Goal: Task Accomplishment & Management: Manage account settings

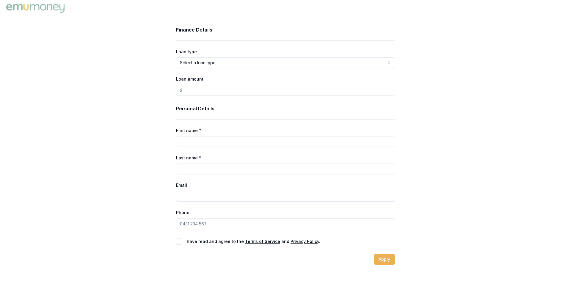
click at [57, 8] on img at bounding box center [35, 8] width 61 height 12
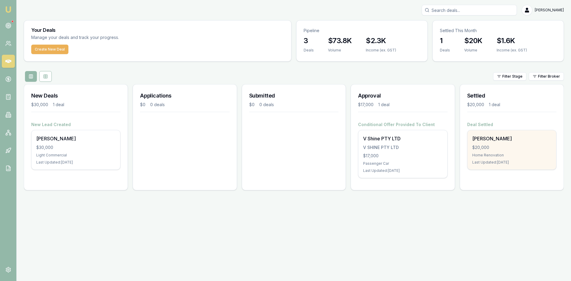
click at [491, 150] on div "$20,000" at bounding box center [511, 148] width 79 height 6
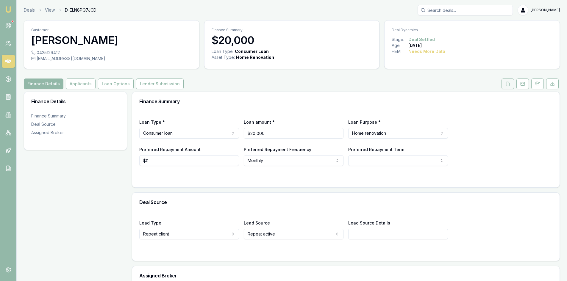
click at [504, 84] on button at bounding box center [507, 84] width 12 height 11
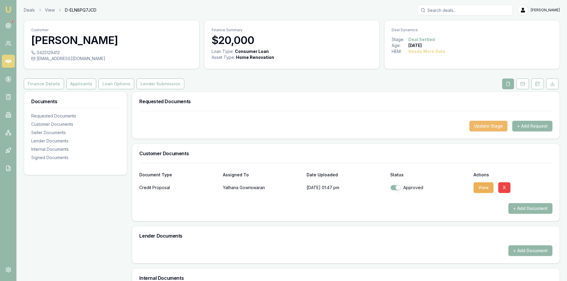
click at [484, 127] on button "Update Stage" at bounding box center [488, 126] width 38 height 11
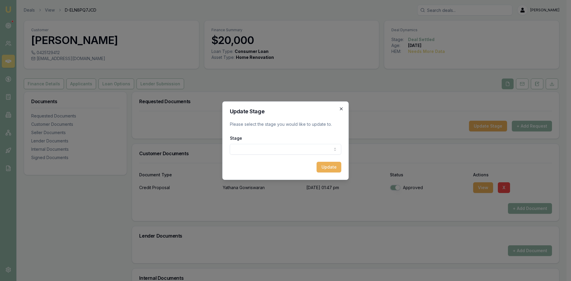
click at [343, 110] on icon "button" at bounding box center [341, 108] width 5 height 5
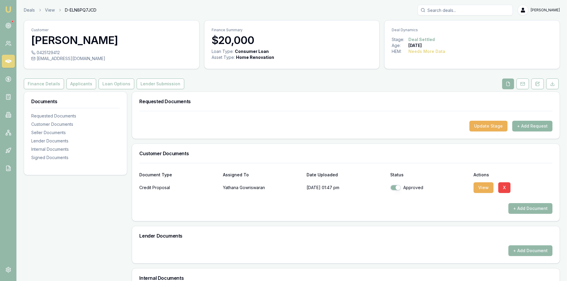
click at [533, 127] on button "+ Add Request" at bounding box center [532, 126] width 40 height 11
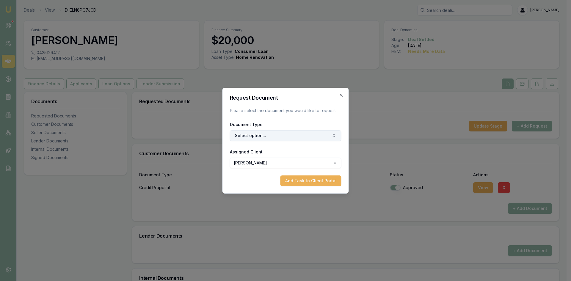
click at [274, 131] on button "Select option..." at bounding box center [286, 135] width 112 height 11
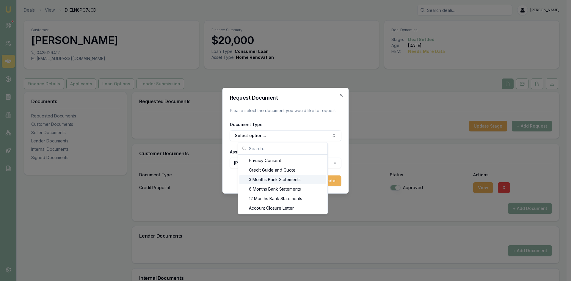
click at [297, 182] on div "3 Months Bank Statements" at bounding box center [282, 180] width 87 height 10
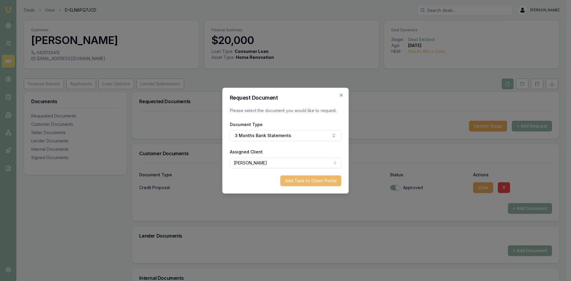
click at [319, 184] on button "Add Task to Client Portal" at bounding box center [310, 180] width 61 height 11
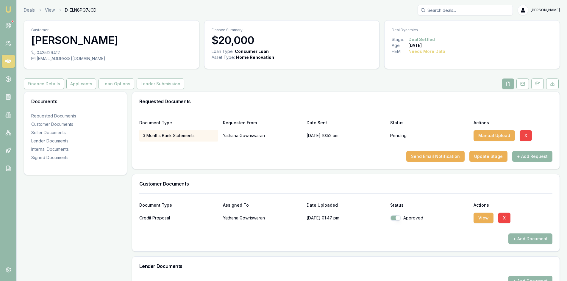
click at [528, 157] on button "+ Add Request" at bounding box center [532, 156] width 40 height 11
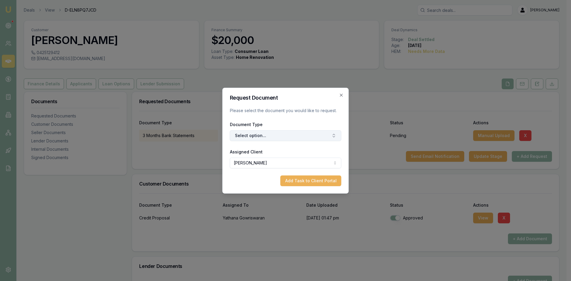
click at [309, 139] on button "Select option..." at bounding box center [286, 135] width 112 height 11
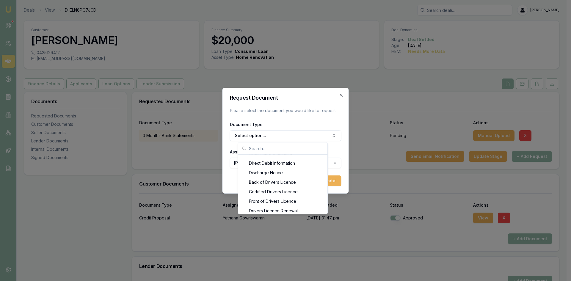
scroll to position [259, 0]
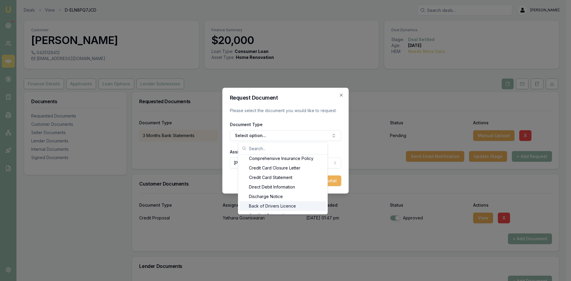
click at [289, 206] on div "Back of Drivers Licence" at bounding box center [282, 206] width 87 height 10
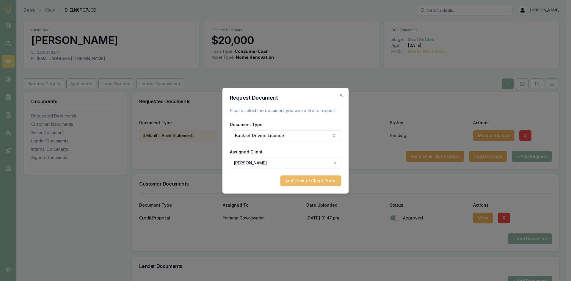
click at [310, 182] on button "Add Task to Client Portal" at bounding box center [310, 180] width 61 height 11
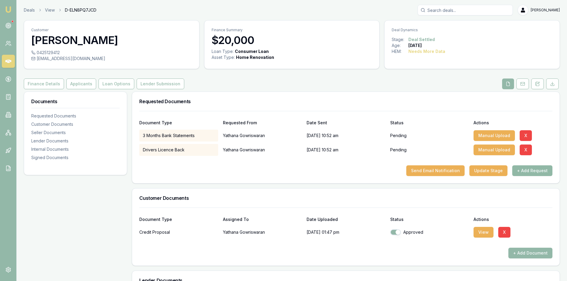
click at [536, 173] on button "+ Add Request" at bounding box center [532, 170] width 40 height 11
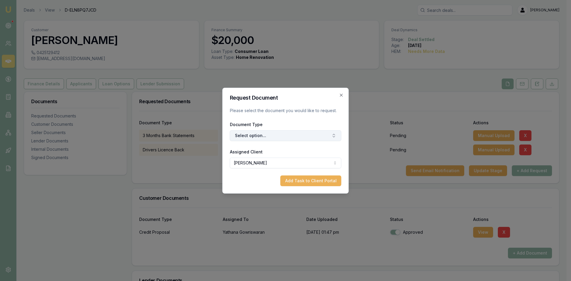
click at [285, 136] on button "Select option..." at bounding box center [286, 135] width 112 height 11
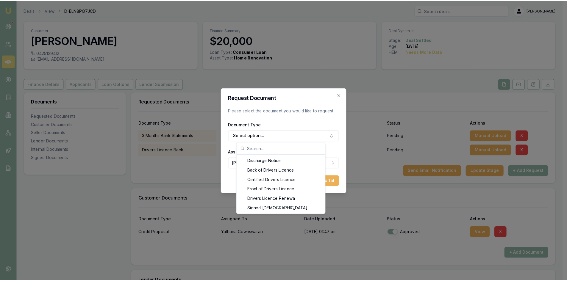
scroll to position [307, 0]
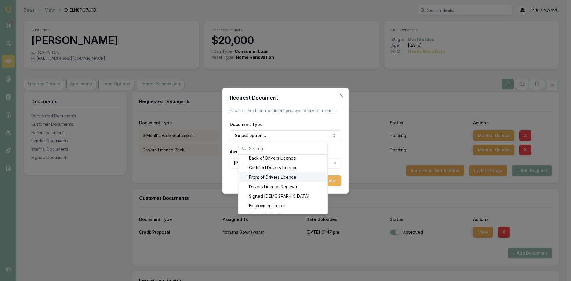
click at [285, 180] on div "Front of Drivers Licence" at bounding box center [282, 177] width 87 height 10
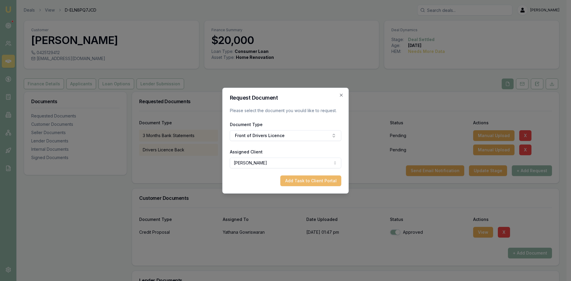
click at [301, 180] on button "Add Task to Client Portal" at bounding box center [310, 180] width 61 height 11
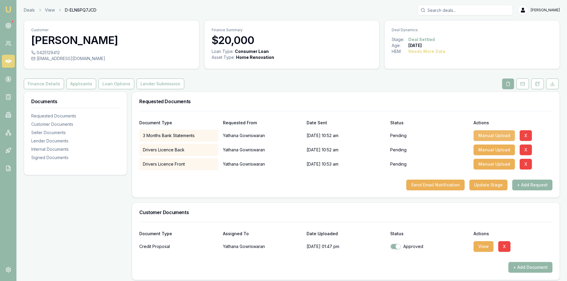
click at [479, 136] on button "Manual Upload" at bounding box center [493, 135] width 41 height 11
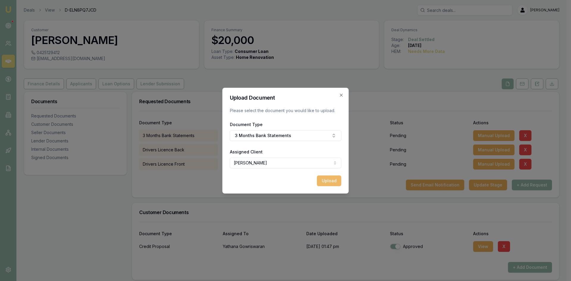
click at [335, 181] on button "Upload" at bounding box center [329, 180] width 24 height 11
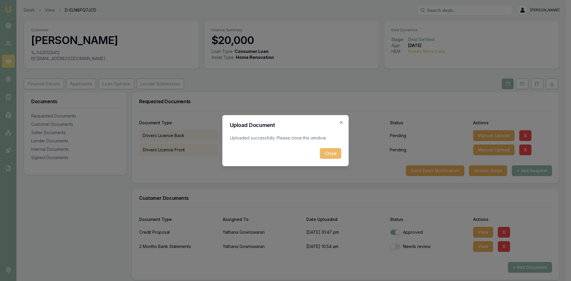
click at [337, 152] on button "Close" at bounding box center [330, 153] width 21 height 11
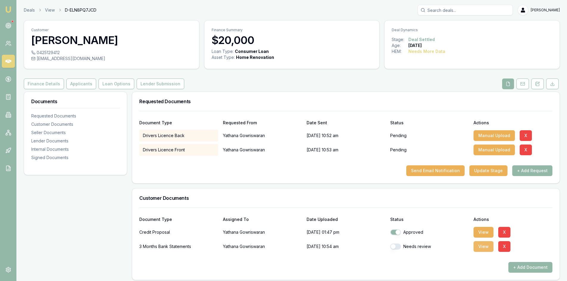
click at [484, 248] on button "View" at bounding box center [483, 246] width 20 height 11
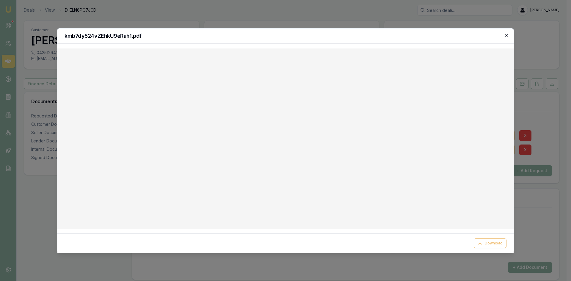
click at [506, 36] on icon "button" at bounding box center [506, 35] width 3 height 3
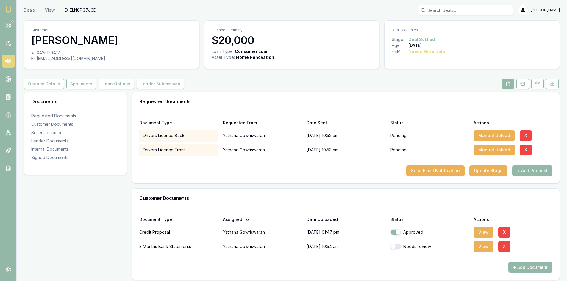
click at [398, 247] on button "button" at bounding box center [395, 247] width 11 height 6
checkbox input "true"
click at [526, 171] on button "+ Add Request" at bounding box center [532, 170] width 40 height 11
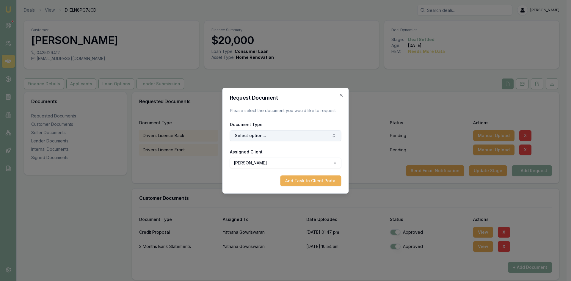
click at [275, 134] on button "Select option..." at bounding box center [286, 135] width 112 height 11
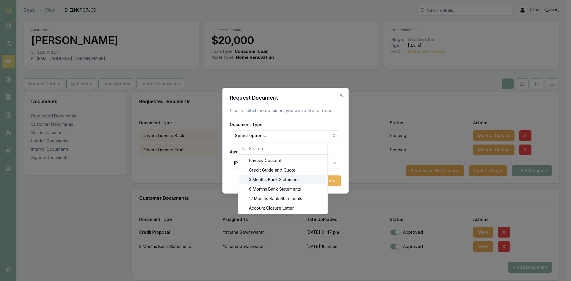
click at [270, 177] on div "3 Months Bank Statements" at bounding box center [282, 180] width 87 height 10
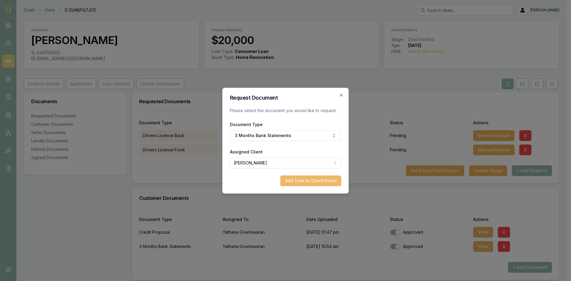
click at [297, 178] on button "Add Task to Client Portal" at bounding box center [310, 180] width 61 height 11
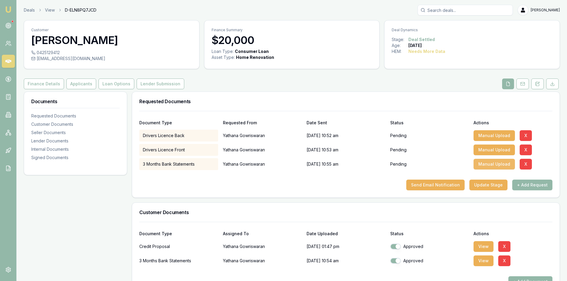
click at [483, 166] on button "Manual Upload" at bounding box center [493, 164] width 41 height 11
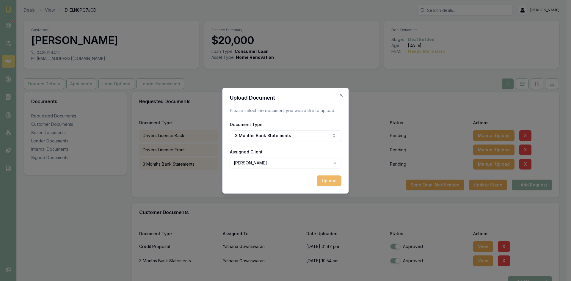
click at [336, 177] on button "Upload" at bounding box center [329, 180] width 24 height 11
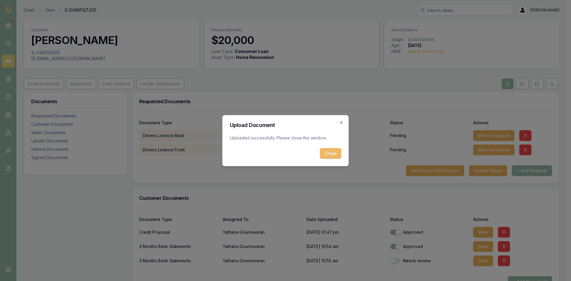
click at [328, 153] on button "Close" at bounding box center [330, 153] width 21 height 11
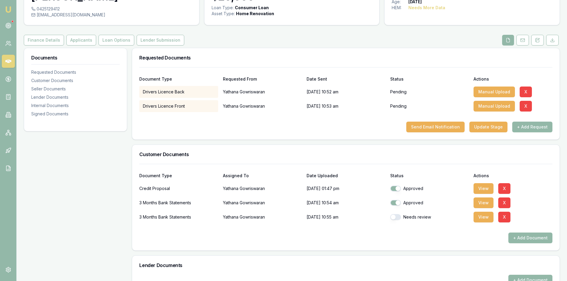
scroll to position [59, 0]
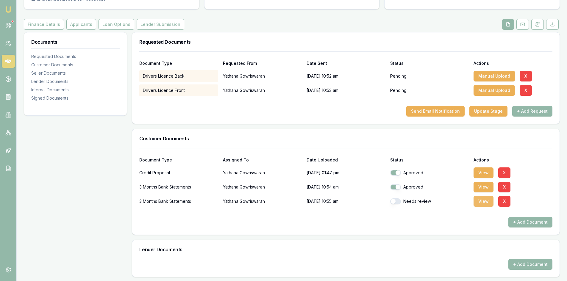
click at [475, 202] on button "View" at bounding box center [483, 201] width 20 height 11
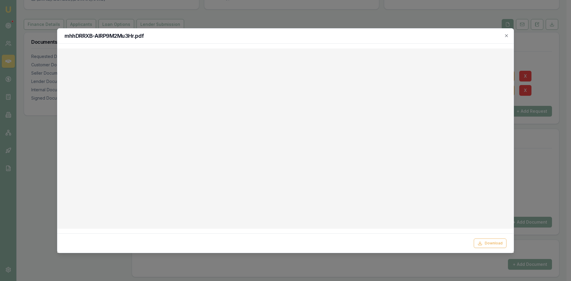
click at [505, 36] on icon "button" at bounding box center [506, 35] width 5 height 5
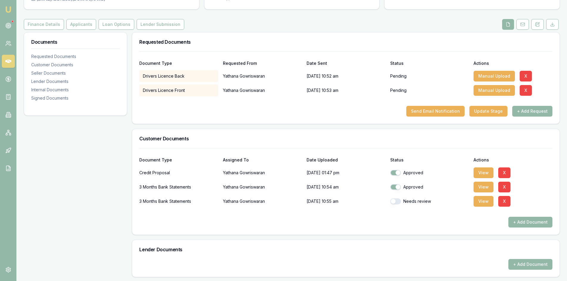
click at [396, 200] on button "button" at bounding box center [395, 201] width 11 height 6
checkbox input "true"
click at [484, 76] on button "Manual Upload" at bounding box center [493, 76] width 41 height 11
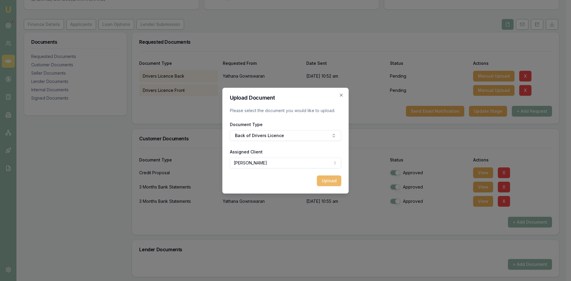
click at [319, 178] on button "Upload" at bounding box center [329, 180] width 24 height 11
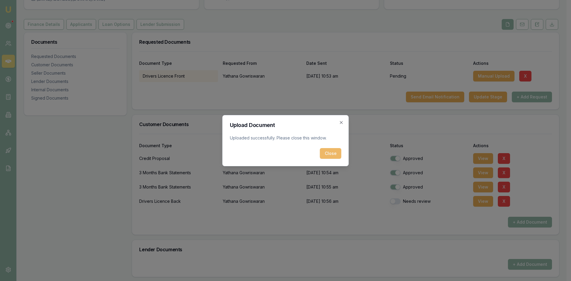
click at [328, 153] on button "Close" at bounding box center [330, 153] width 21 height 11
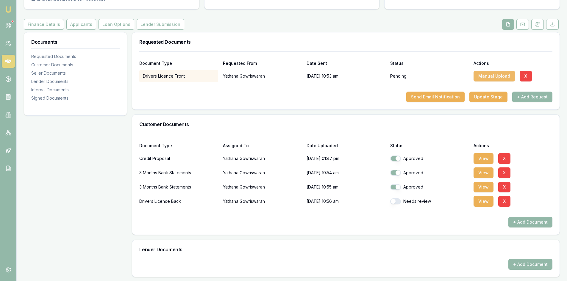
click at [489, 78] on button "Manual Upload" at bounding box center [493, 76] width 41 height 11
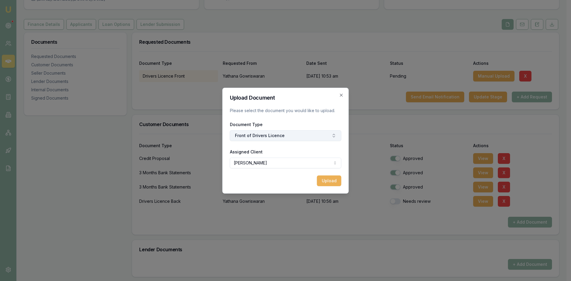
click at [261, 139] on button "Front of Drivers Licence" at bounding box center [286, 135] width 112 height 11
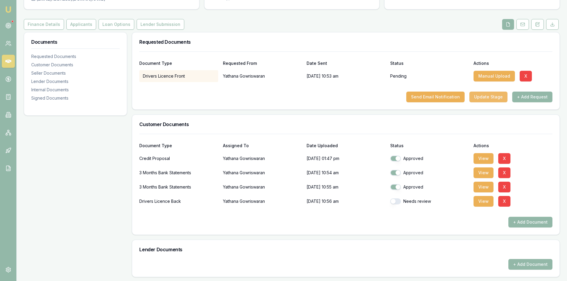
click at [483, 96] on button "Update Stage" at bounding box center [488, 97] width 38 height 11
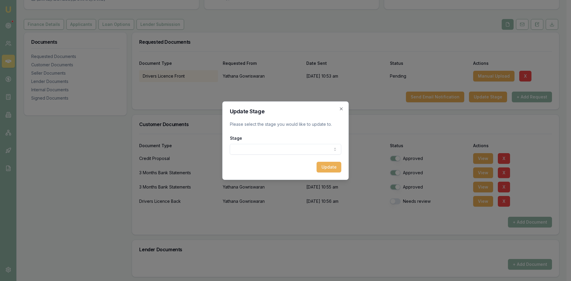
click at [282, 149] on body "Emu Broker Deals View D-ELN8PQ7JCD Wendy Fonseka Toggle Menu Customer Yathana G…" at bounding box center [283, 81] width 567 height 281
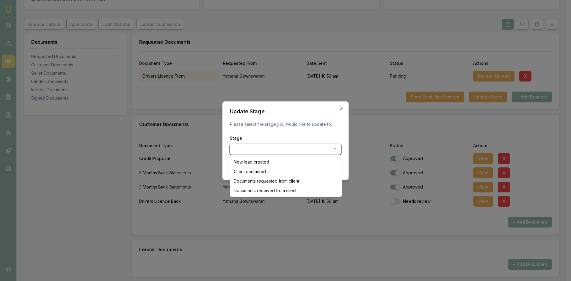
click at [92, 131] on div at bounding box center [285, 140] width 571 height 281
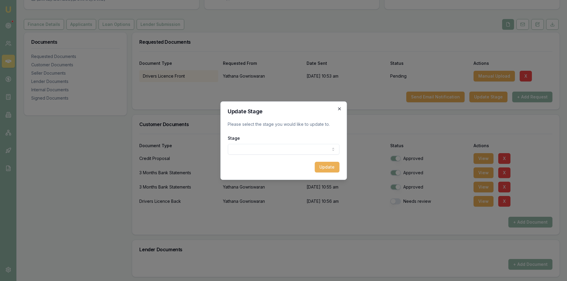
click at [338, 110] on icon "button" at bounding box center [339, 108] width 5 height 5
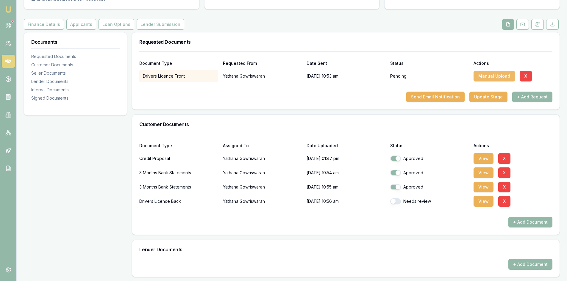
click at [489, 77] on button "Manual Upload" at bounding box center [493, 76] width 41 height 11
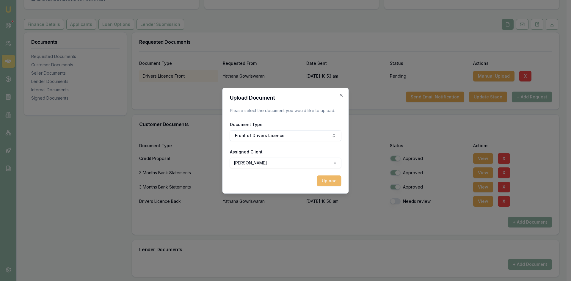
click at [325, 181] on button "Upload" at bounding box center [329, 180] width 24 height 11
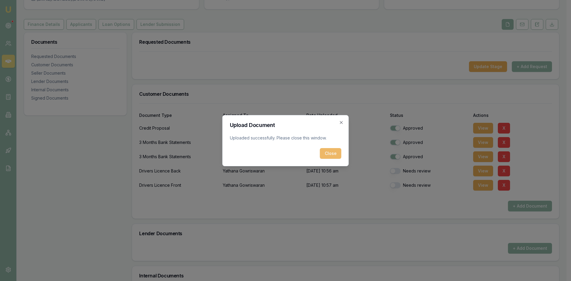
click at [331, 155] on button "Close" at bounding box center [330, 153] width 21 height 11
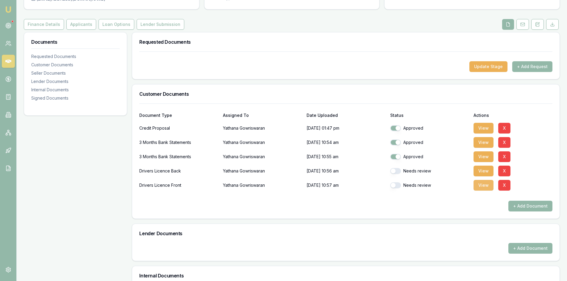
click at [478, 189] on button "View" at bounding box center [483, 185] width 20 height 11
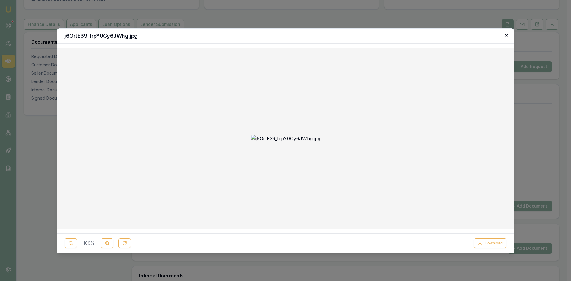
click at [506, 37] on icon "button" at bounding box center [506, 35] width 5 height 5
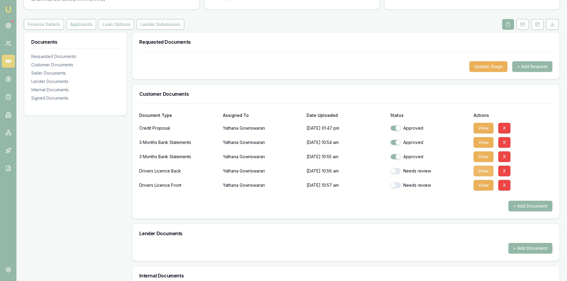
click at [479, 170] on button "View" at bounding box center [483, 171] width 20 height 11
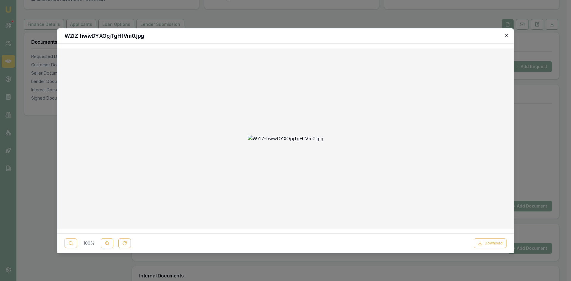
click at [508, 36] on icon "button" at bounding box center [506, 35] width 5 height 5
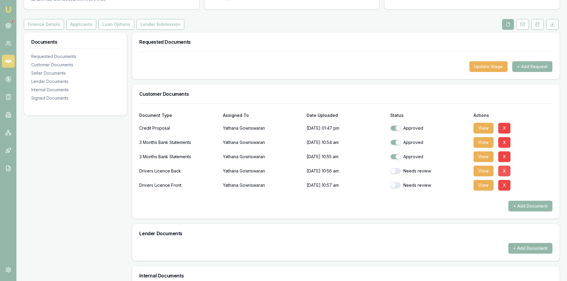
click at [504, 173] on button "X" at bounding box center [504, 171] width 12 height 11
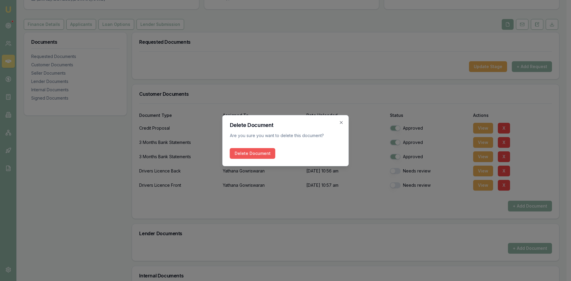
click at [256, 153] on button "Delete Document" at bounding box center [253, 153] width 46 height 11
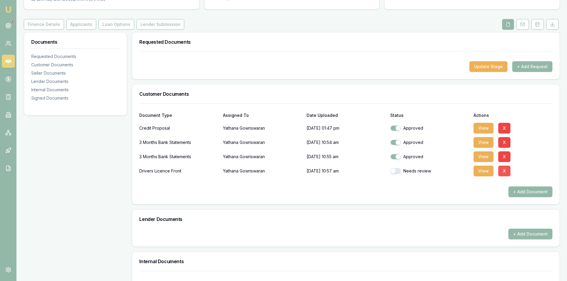
click at [506, 171] on button "X" at bounding box center [504, 171] width 12 height 11
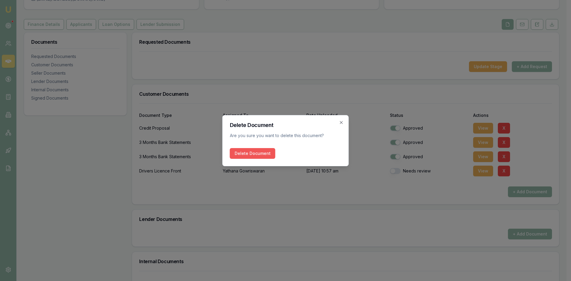
click at [255, 152] on button "Delete Document" at bounding box center [253, 153] width 46 height 11
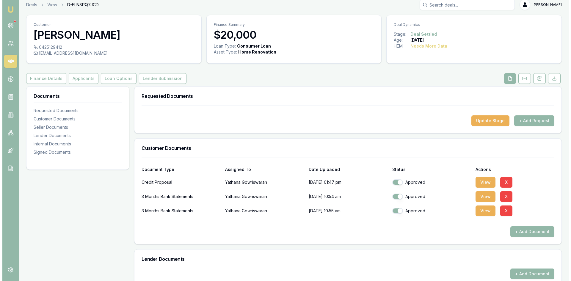
scroll to position [0, 0]
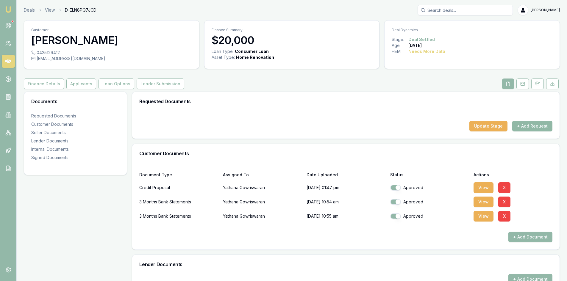
click at [523, 124] on button "+ Add Request" at bounding box center [532, 126] width 40 height 11
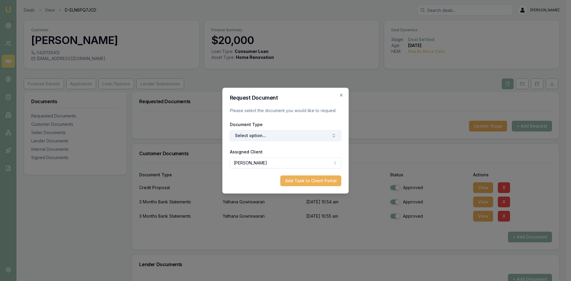
click at [244, 138] on button "Select option..." at bounding box center [286, 135] width 112 height 11
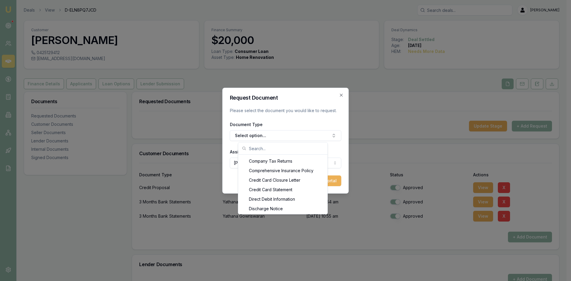
scroll to position [271, 0]
click at [291, 192] on div "Back of Drivers Licence" at bounding box center [282, 194] width 87 height 10
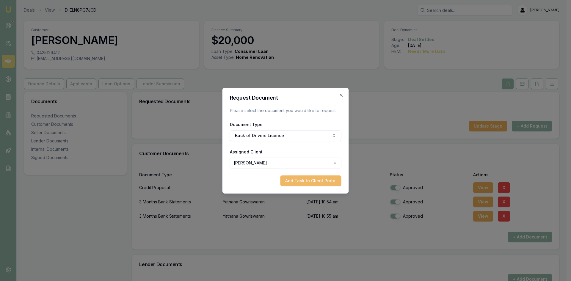
click at [295, 183] on button "Add Task to Client Portal" at bounding box center [310, 180] width 61 height 11
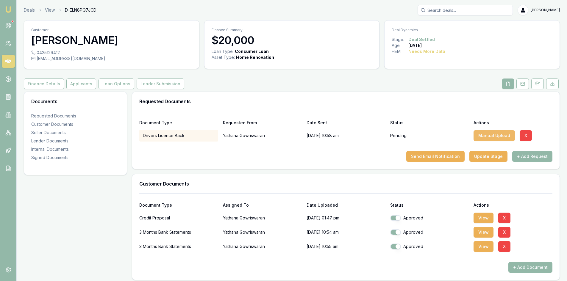
click at [486, 137] on button "Manual Upload" at bounding box center [493, 135] width 41 height 11
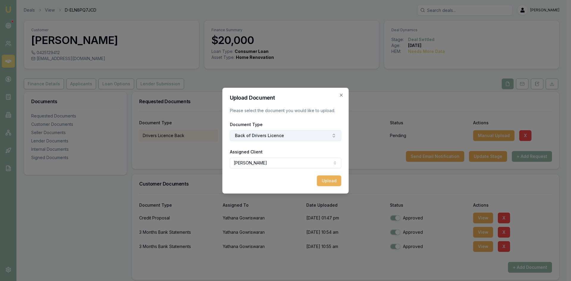
click at [249, 137] on button "Back of Drivers Licence" at bounding box center [286, 135] width 112 height 11
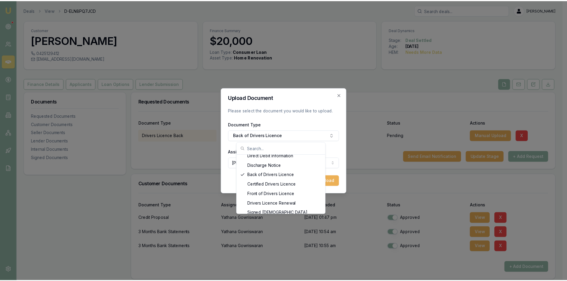
scroll to position [285, 0]
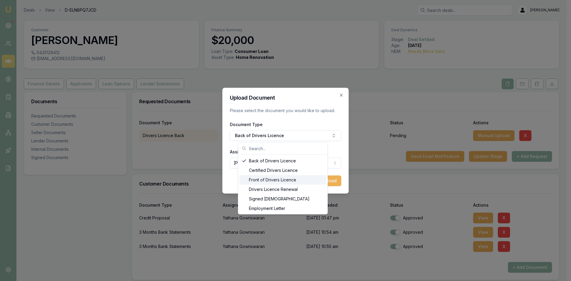
click at [279, 183] on div "Front of Drivers Licence" at bounding box center [282, 180] width 87 height 10
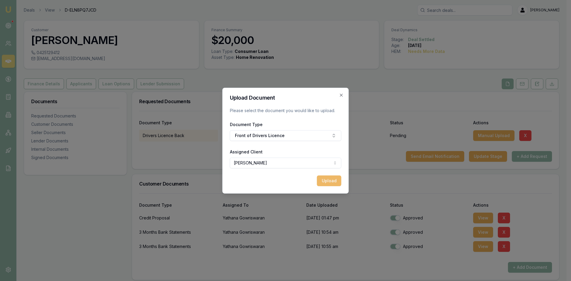
click at [325, 182] on button "Upload" at bounding box center [329, 180] width 24 height 11
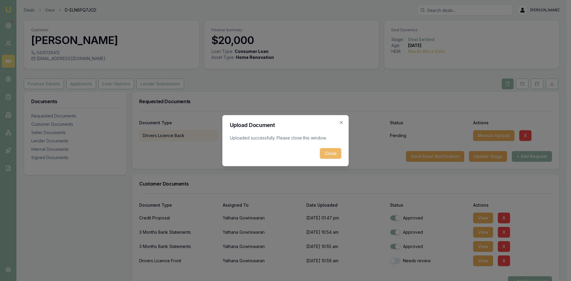
click at [328, 156] on button "Close" at bounding box center [330, 153] width 21 height 11
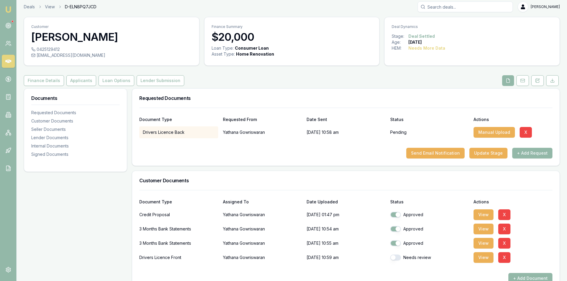
scroll to position [0, 0]
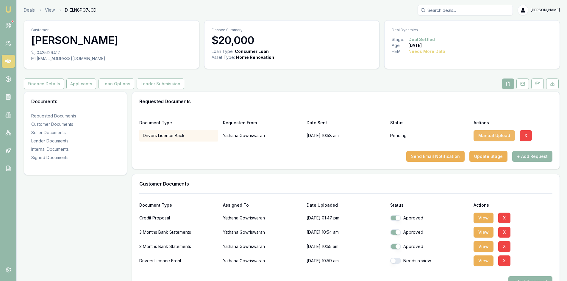
click at [484, 138] on button "Manual Upload" at bounding box center [493, 135] width 41 height 11
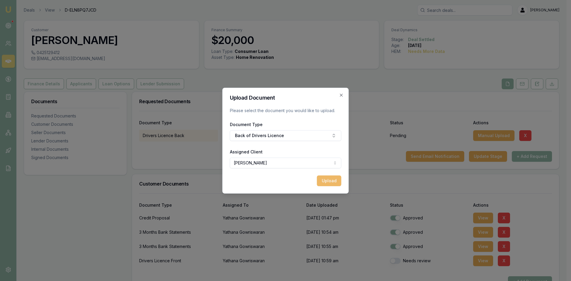
click at [326, 177] on button "Upload" at bounding box center [329, 180] width 24 height 11
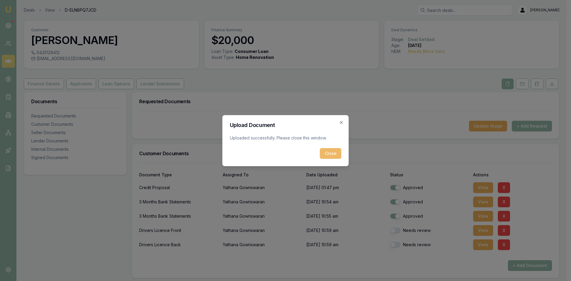
click at [332, 155] on button "Close" at bounding box center [330, 153] width 21 height 11
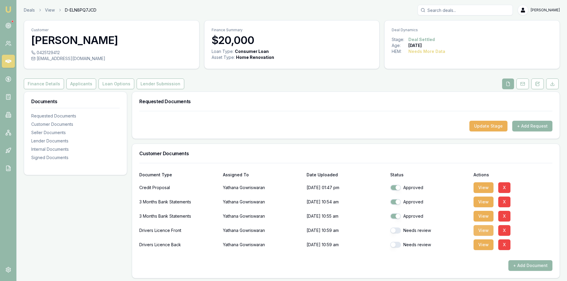
click at [480, 229] on button "View" at bounding box center [483, 230] width 20 height 11
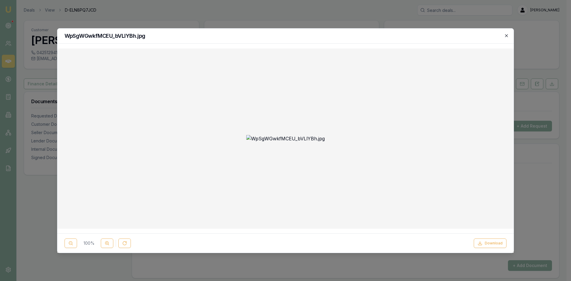
click at [505, 35] on icon "button" at bounding box center [506, 35] width 5 height 5
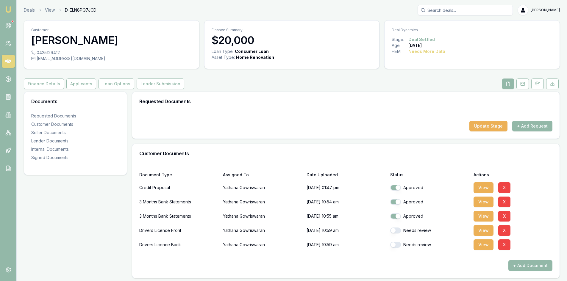
click at [397, 231] on button "button" at bounding box center [395, 231] width 11 height 6
click at [485, 244] on button "View" at bounding box center [483, 244] width 20 height 11
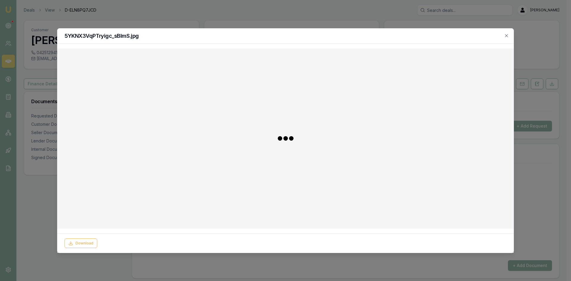
checkbox input "false"
checkbox input "true"
click at [501, 243] on button "Download" at bounding box center [490, 244] width 33 height 10
click at [506, 38] on icon "button" at bounding box center [506, 35] width 5 height 5
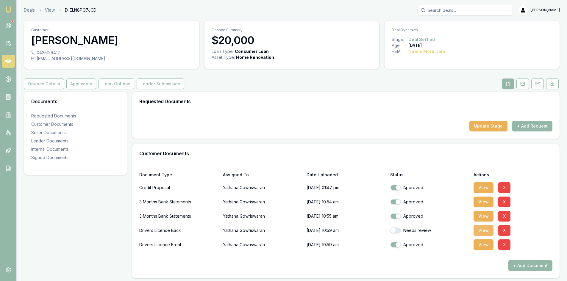
click at [479, 230] on button "View" at bounding box center [483, 230] width 20 height 11
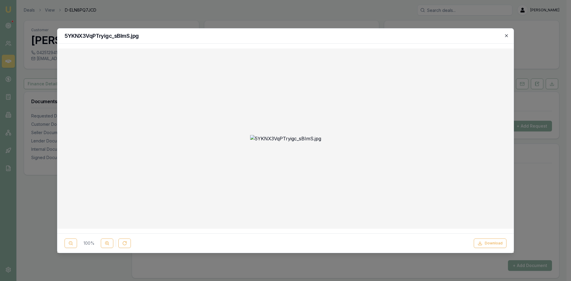
click at [504, 36] on icon "button" at bounding box center [506, 35] width 5 height 5
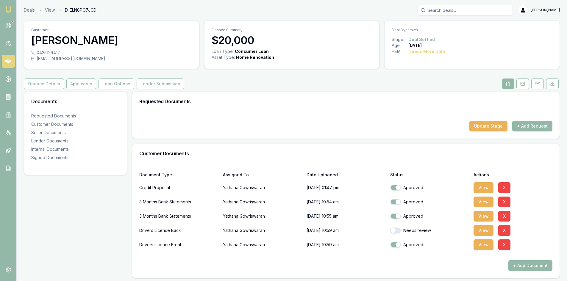
click at [399, 231] on button "button" at bounding box center [395, 231] width 11 height 6
checkbox input "true"
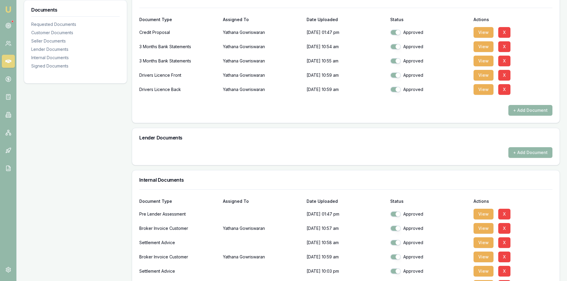
scroll to position [146, 0]
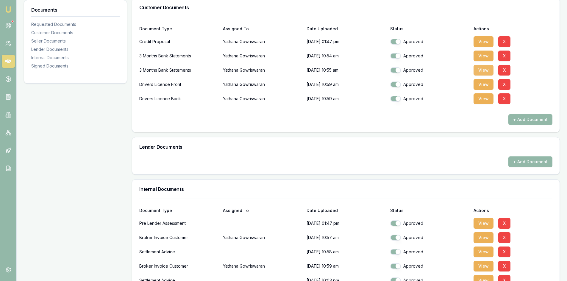
click at [479, 70] on button "View" at bounding box center [483, 70] width 20 height 11
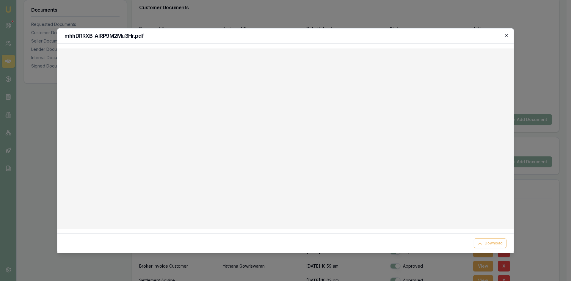
click at [506, 34] on icon "button" at bounding box center [506, 35] width 5 height 5
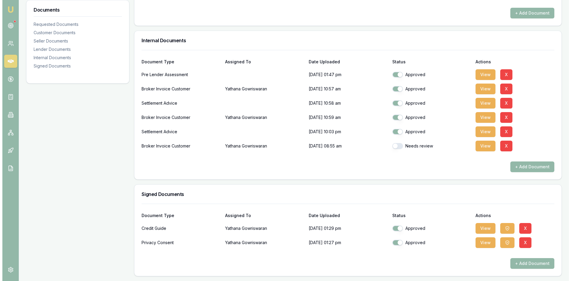
scroll to position [0, 0]
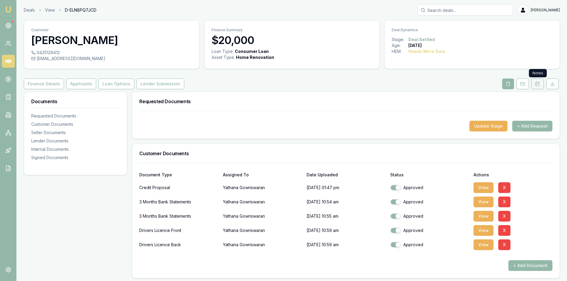
click at [536, 82] on icon at bounding box center [537, 84] width 3 height 4
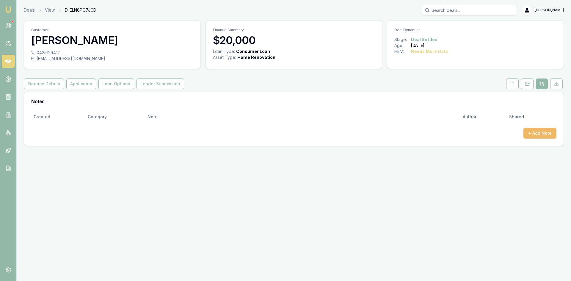
click at [543, 134] on button "+ Add Note" at bounding box center [539, 133] width 33 height 11
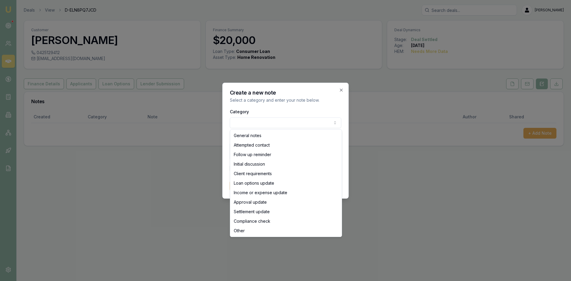
click at [291, 126] on body "Emu Broker Deals View D-ELN8PQ7JCD Wendy Fonseka Toggle Menu Customer Yathana G…" at bounding box center [285, 140] width 571 height 281
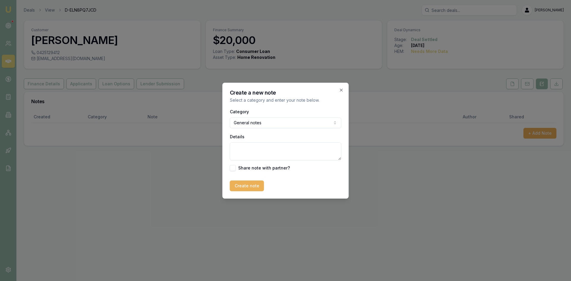
drag, startPoint x: 254, startPoint y: 159, endPoint x: 255, endPoint y: 153, distance: 6.2
click at [254, 159] on textarea "Details" at bounding box center [286, 151] width 112 height 18
type textarea "POA - Bank statement"
click at [237, 191] on button "Create note" at bounding box center [247, 186] width 34 height 11
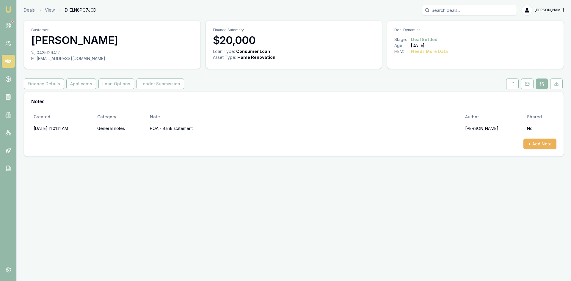
click at [8, 62] on icon at bounding box center [8, 61] width 6 height 4
